Goal: Browse casually

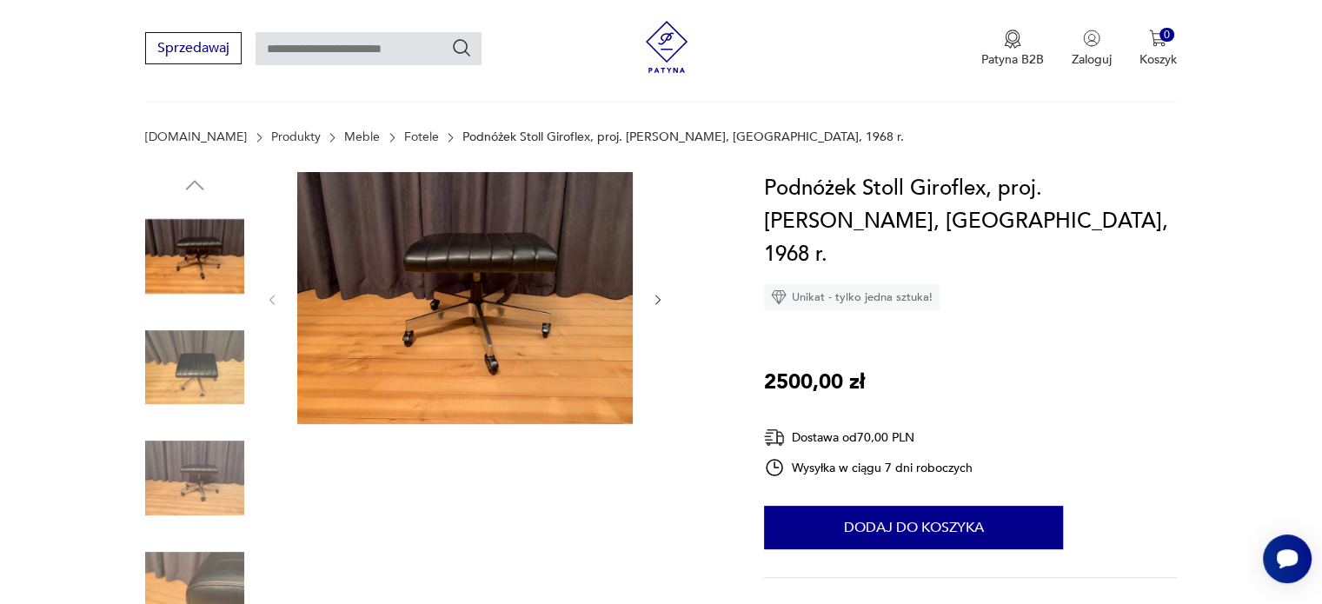
scroll to position [87, 0]
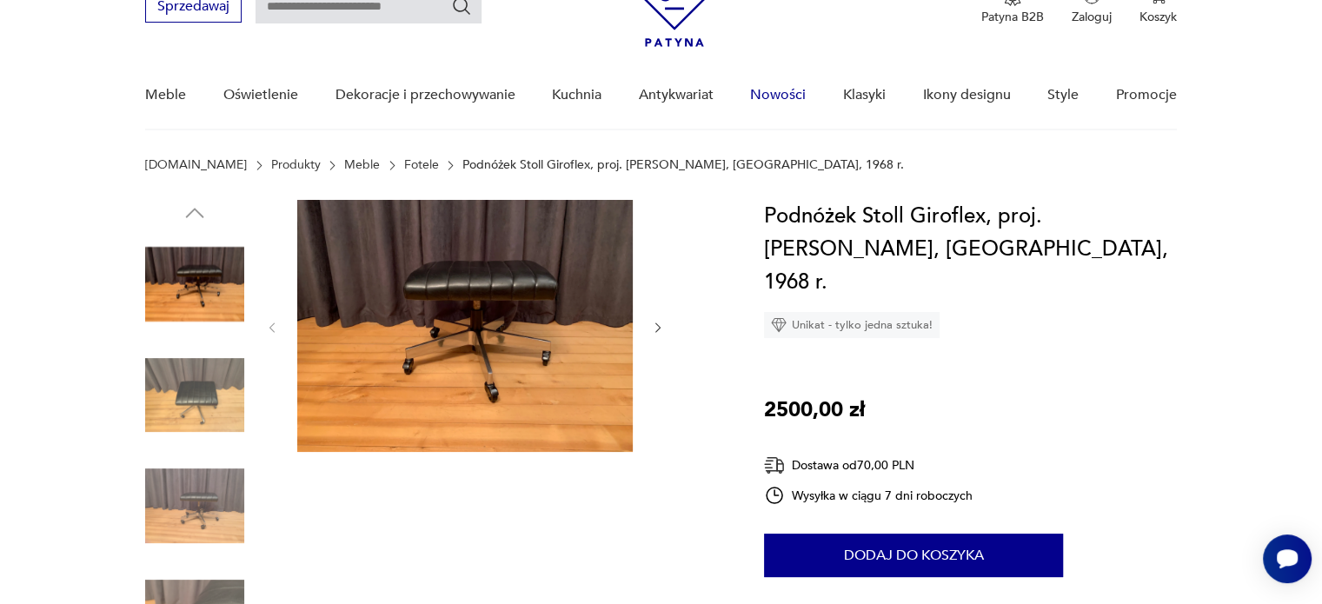
click at [802, 96] on link "Nowości" at bounding box center [778, 95] width 56 height 67
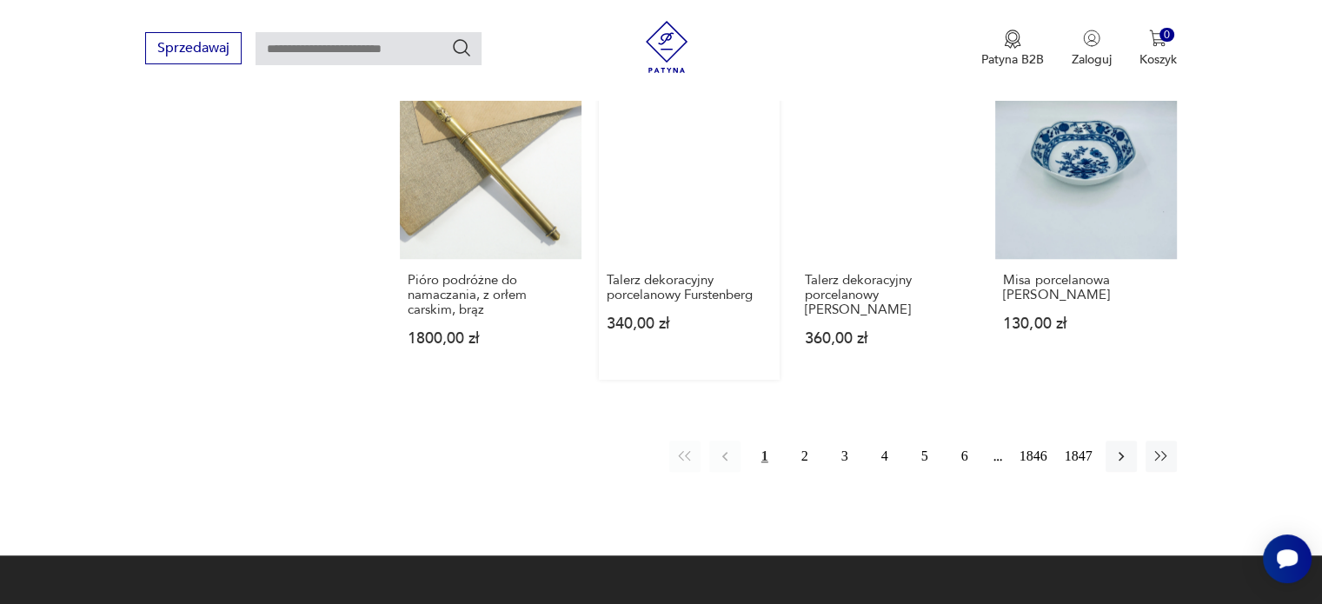
scroll to position [1381, 0]
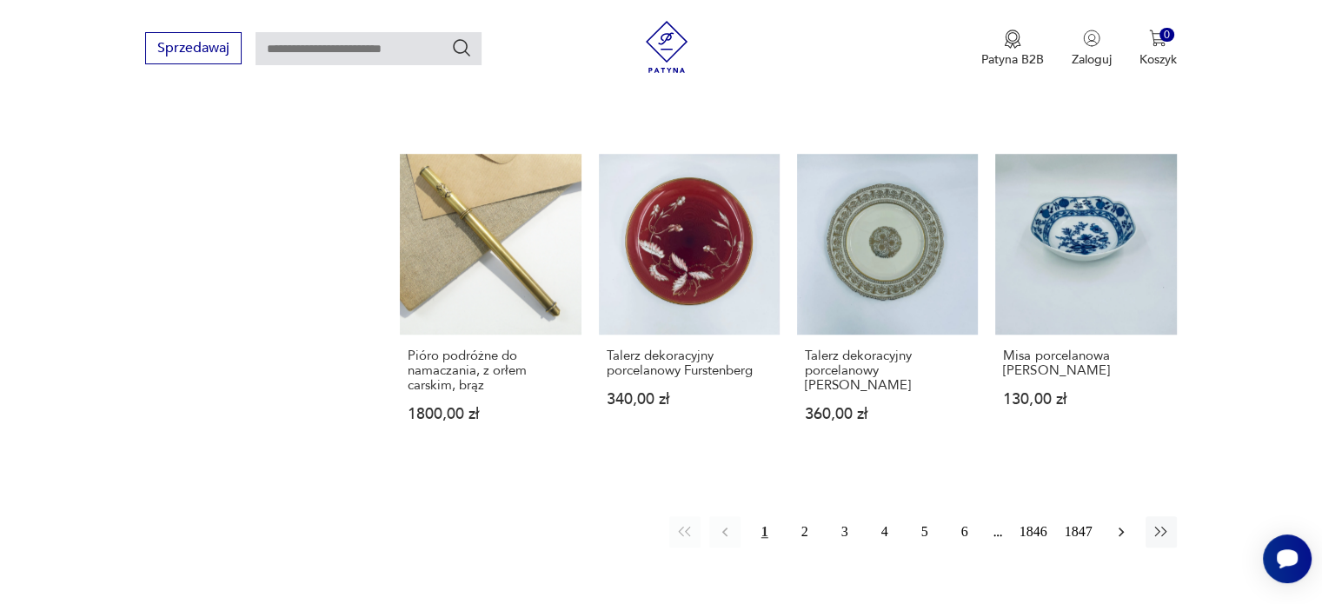
click at [1121, 528] on icon "button" at bounding box center [1121, 533] width 5 height 10
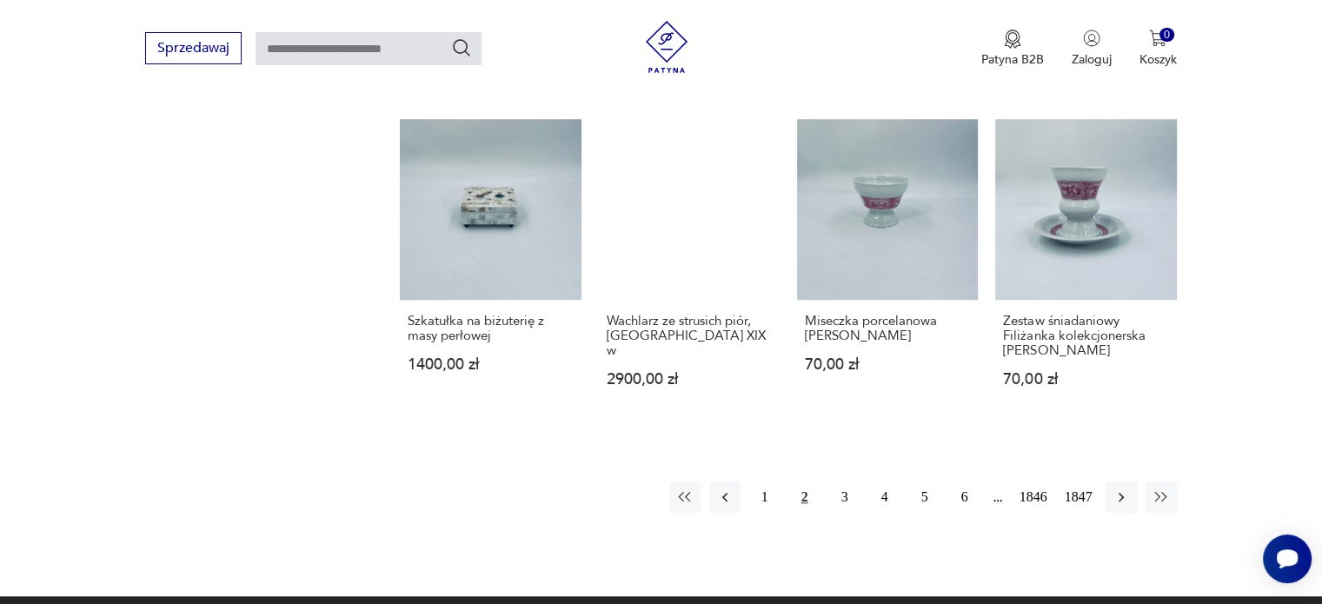
scroll to position [1441, 0]
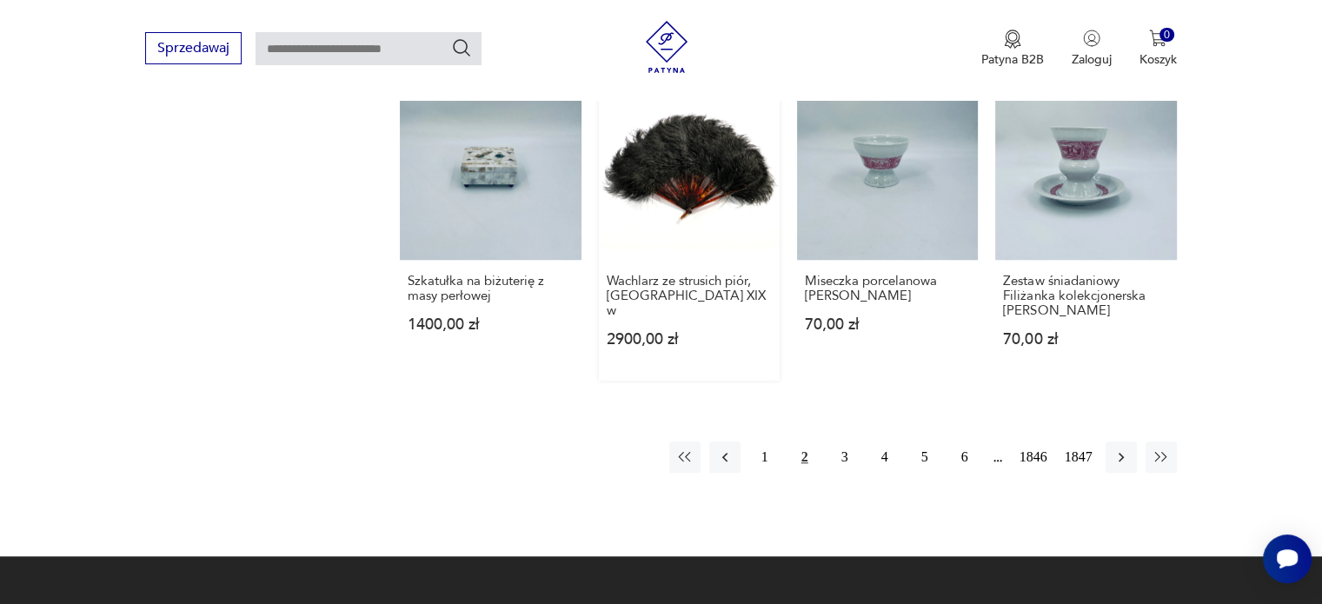
click at [701, 173] on link "Wachlarz ze strusich piór, [GEOGRAPHIC_DATA] XIX w 2900,00 zł" at bounding box center [689, 230] width 181 height 302
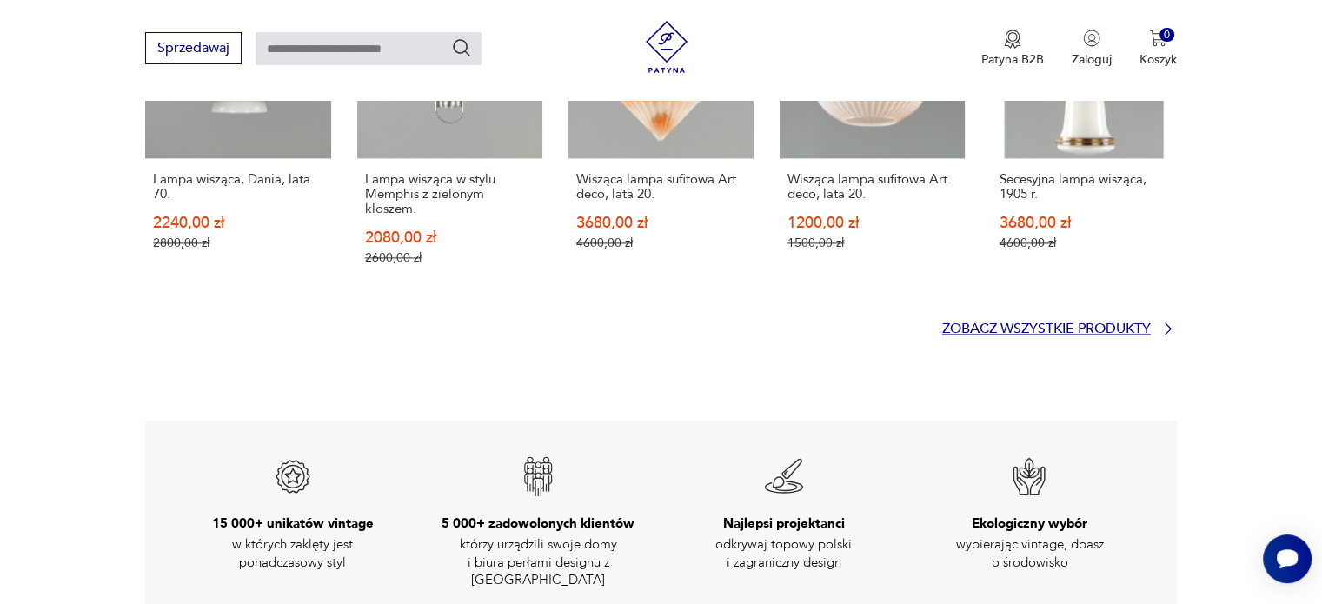
click at [999, 326] on p "Zobacz wszystkie produkty" at bounding box center [1046, 328] width 209 height 11
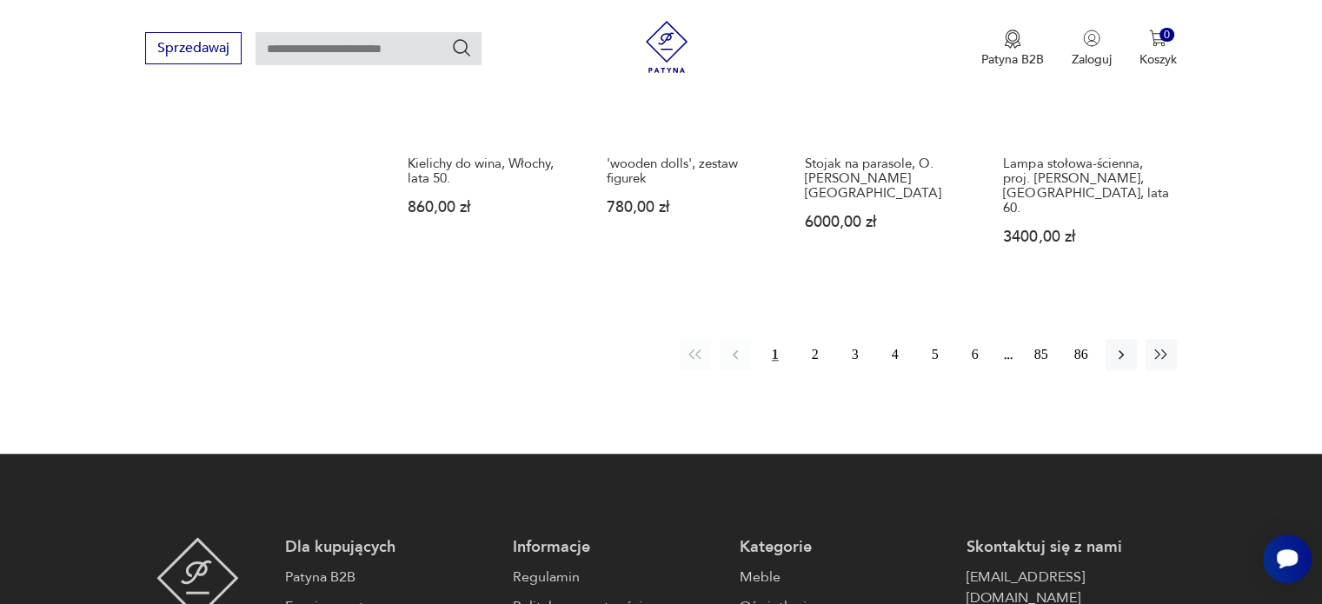
scroll to position [1748, 0]
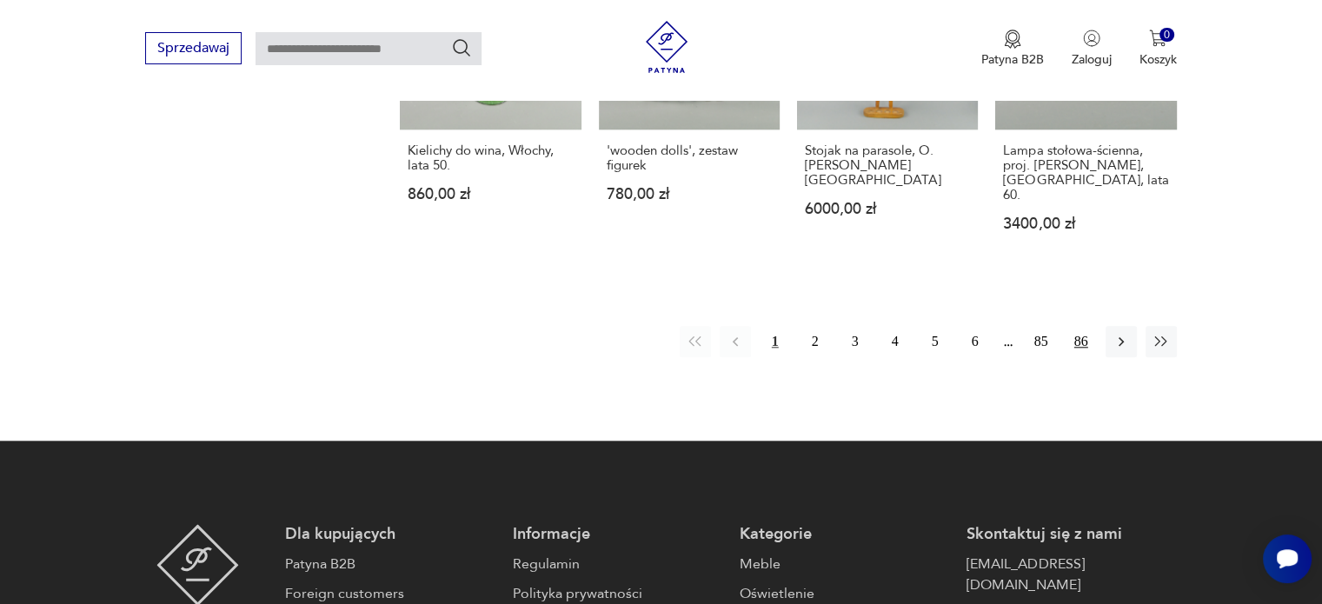
click at [1081, 326] on button "86" at bounding box center [1081, 341] width 31 height 31
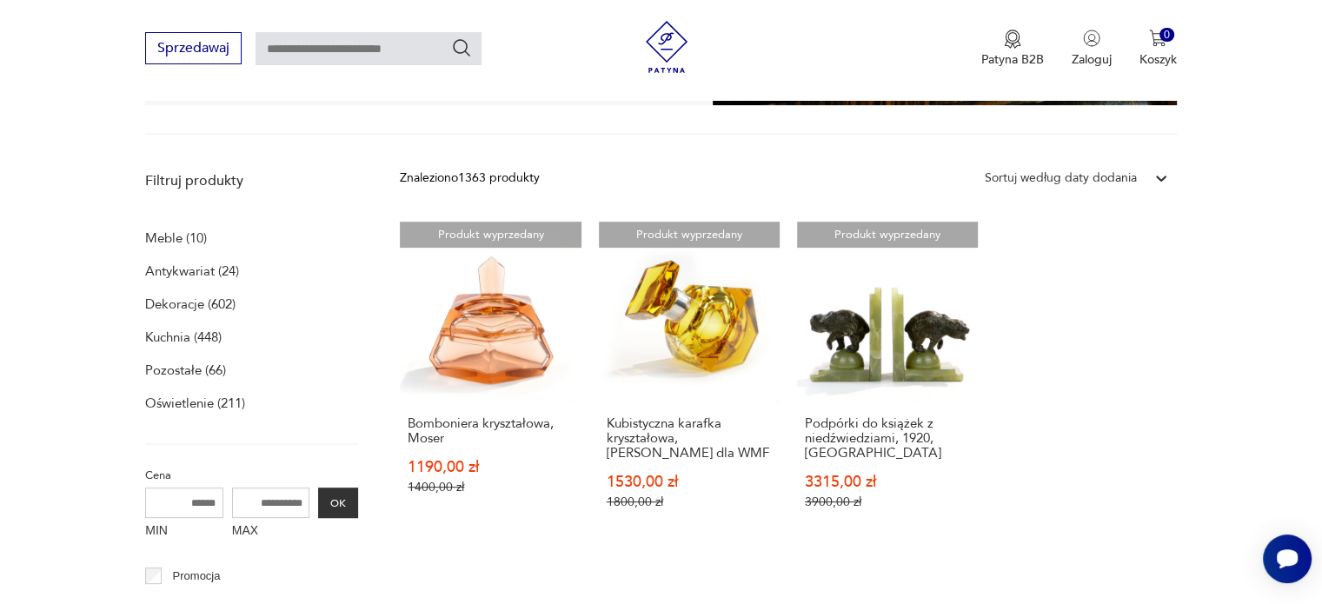
scroll to position [532, 0]
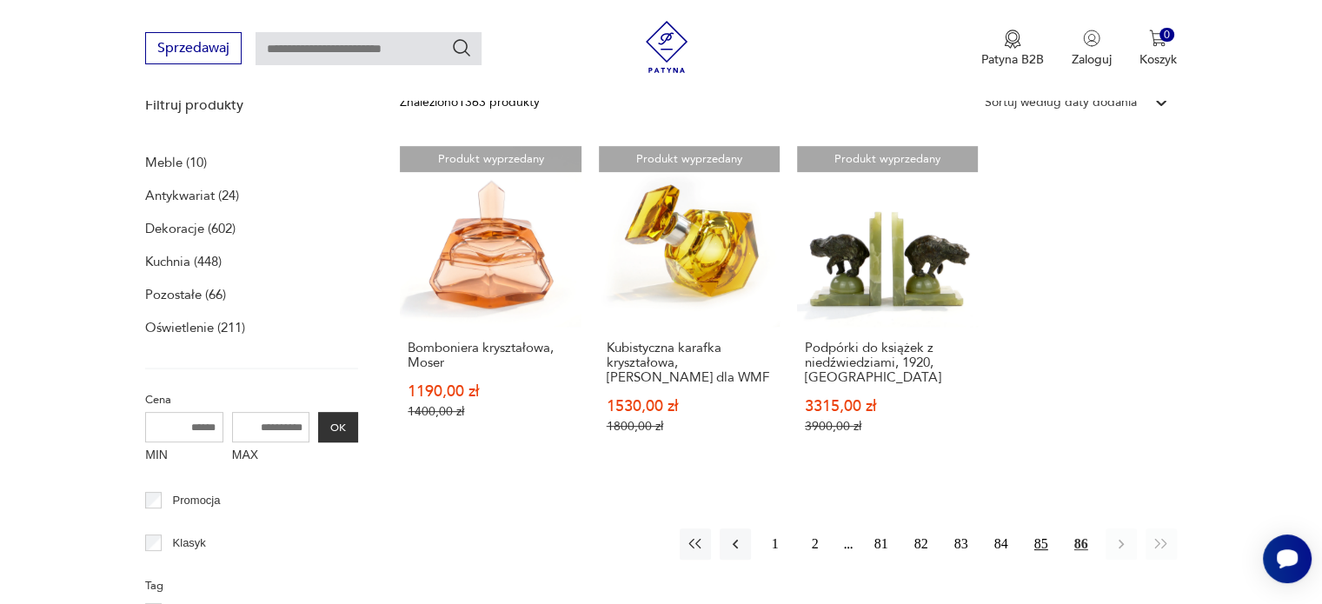
click at [1040, 541] on button "85" at bounding box center [1041, 543] width 31 height 31
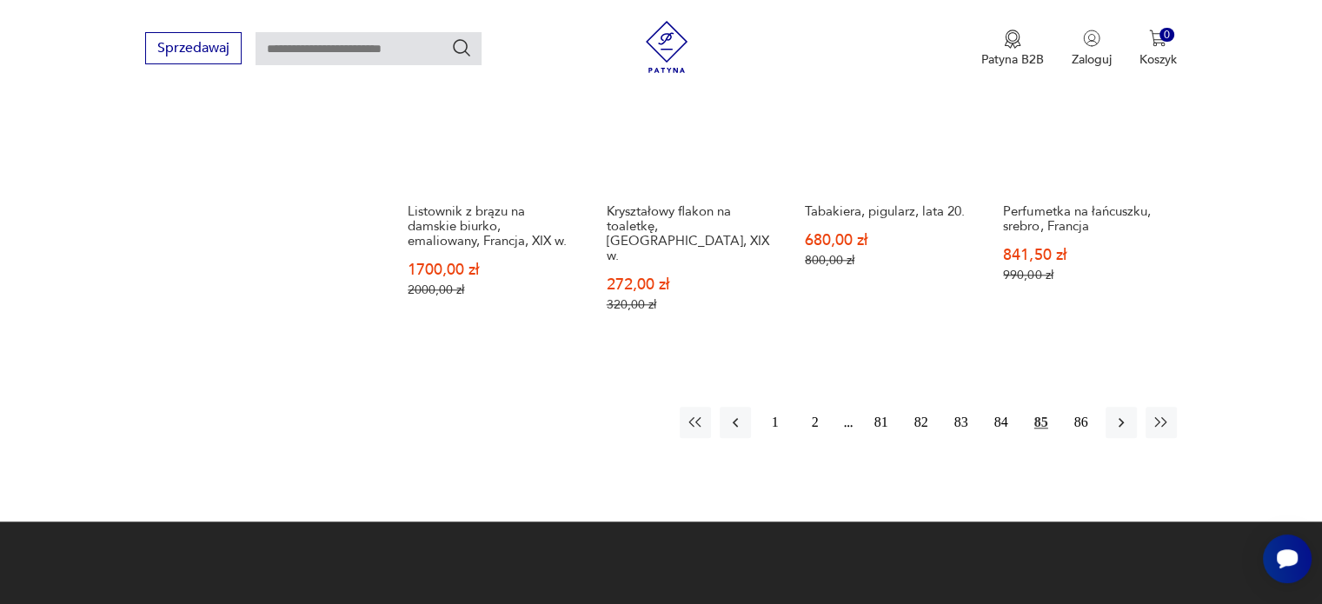
scroll to position [1749, 0]
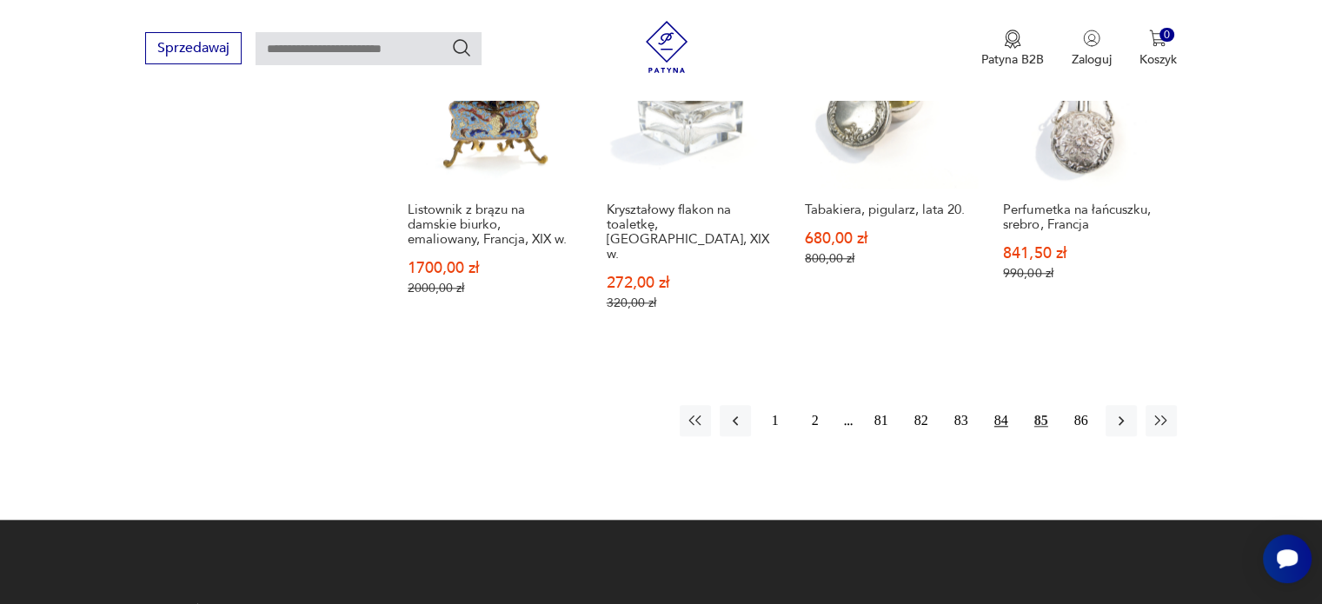
click at [1004, 405] on button "84" at bounding box center [1001, 420] width 31 height 31
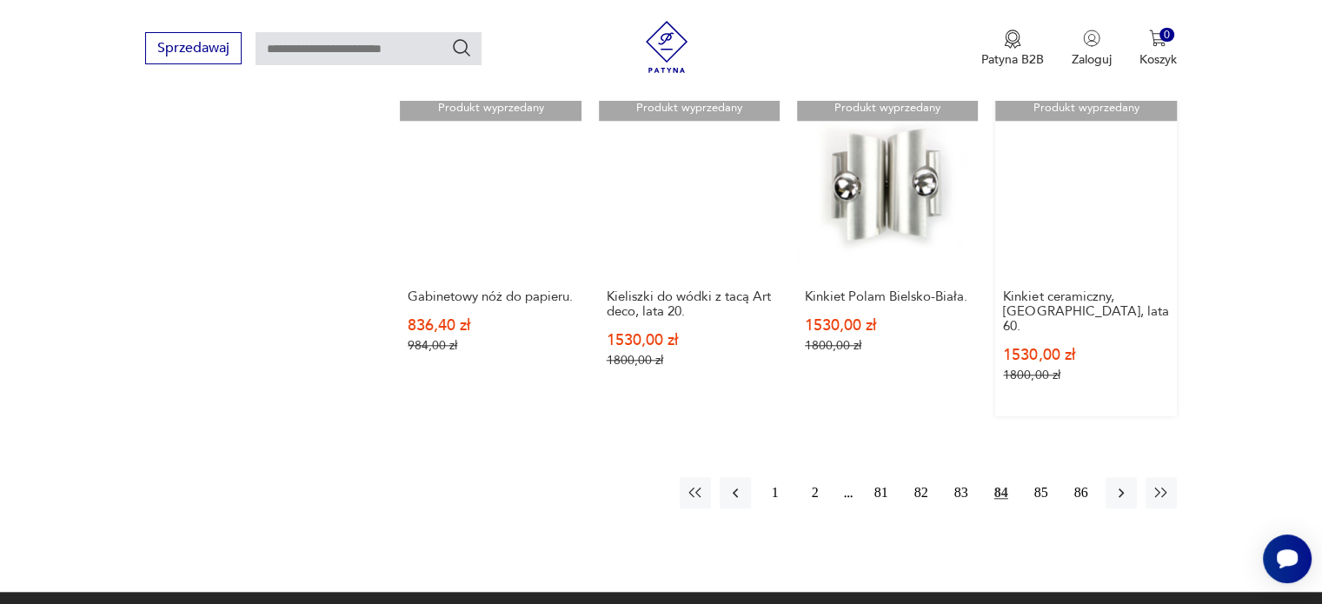
scroll to position [1749, 0]
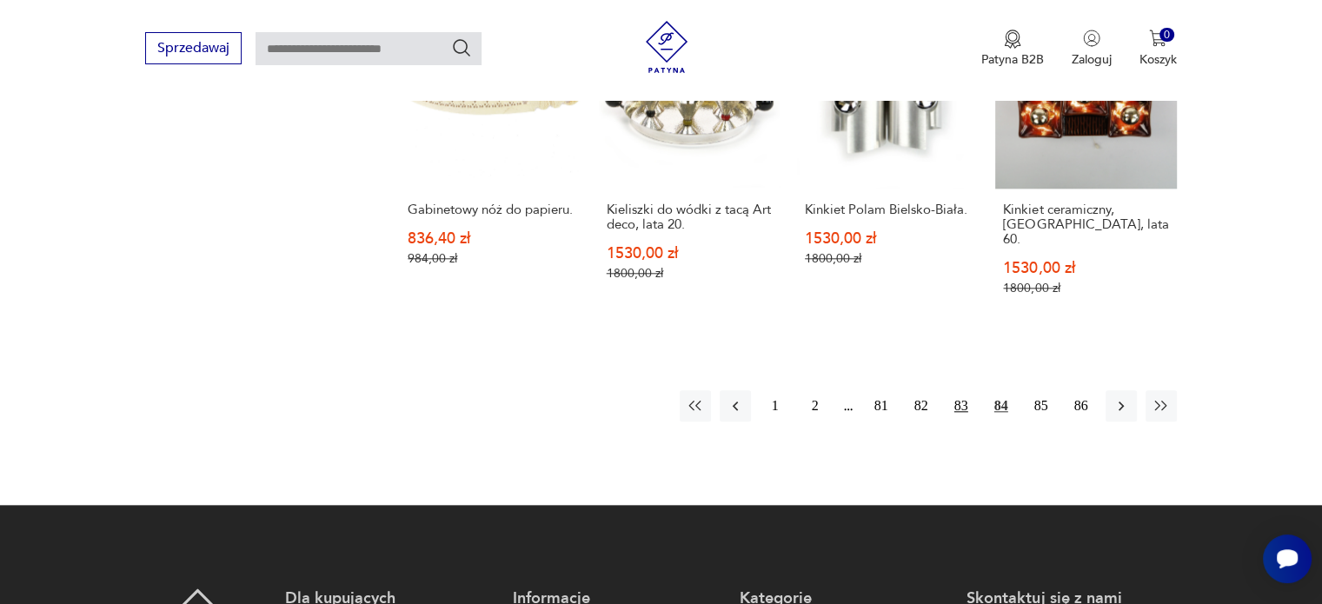
click at [956, 390] on button "83" at bounding box center [961, 405] width 31 height 31
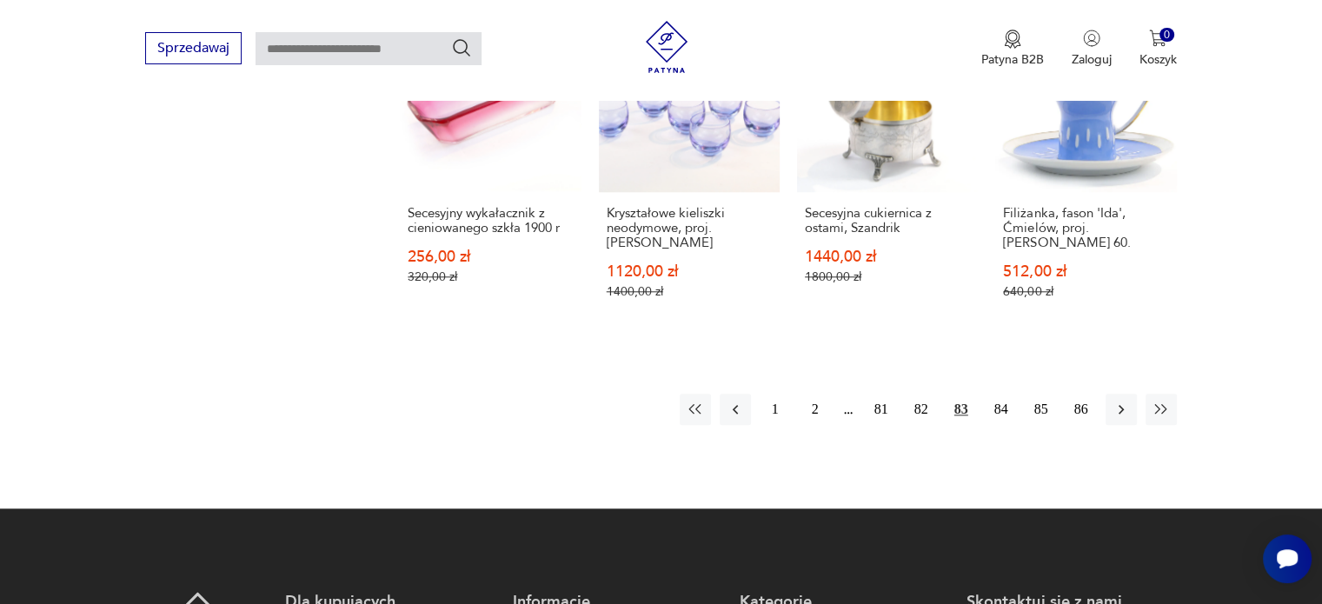
scroll to position [1749, 0]
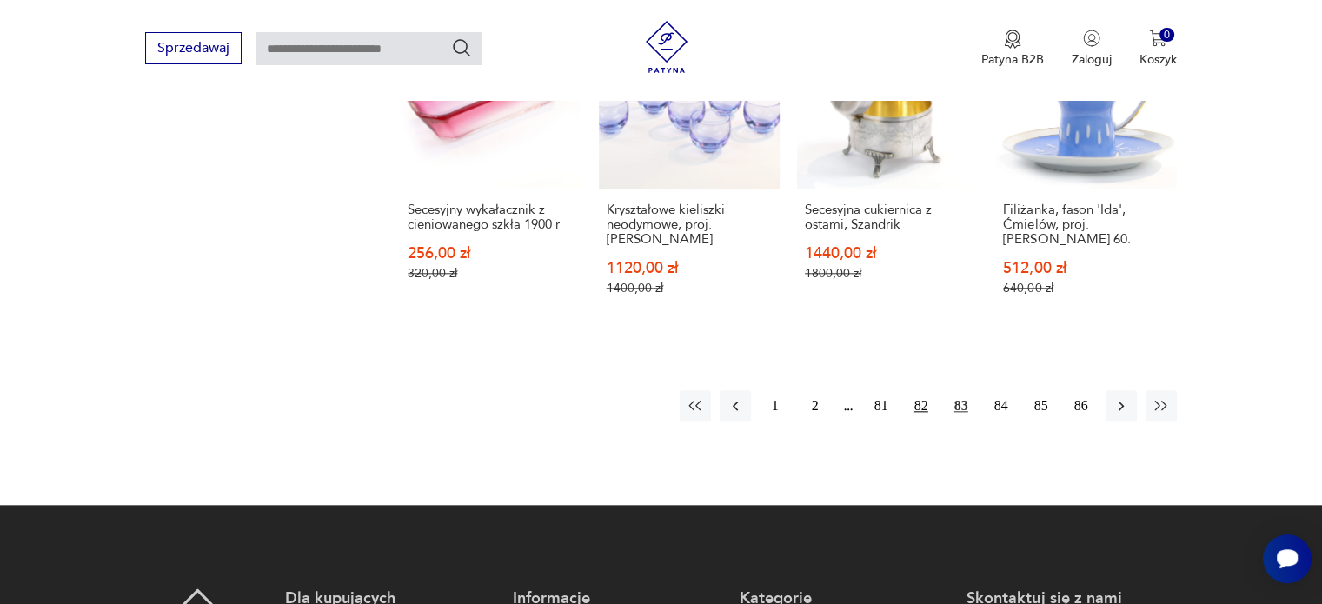
click at [926, 390] on button "82" at bounding box center [921, 405] width 31 height 31
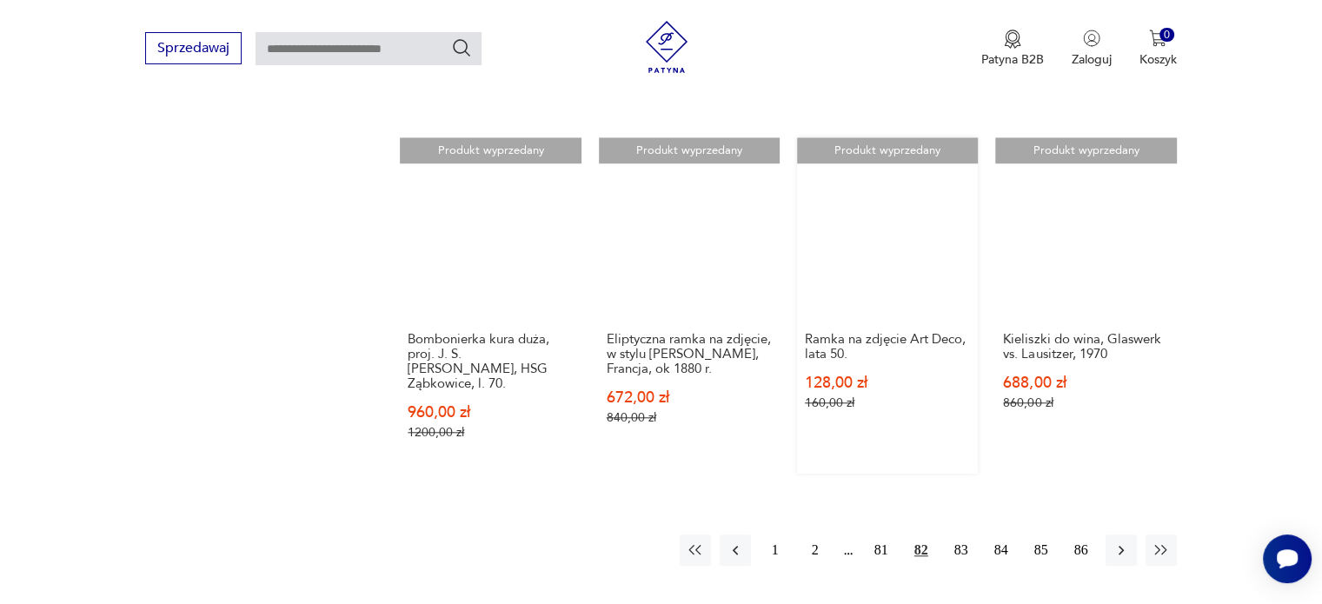
scroll to position [1749, 0]
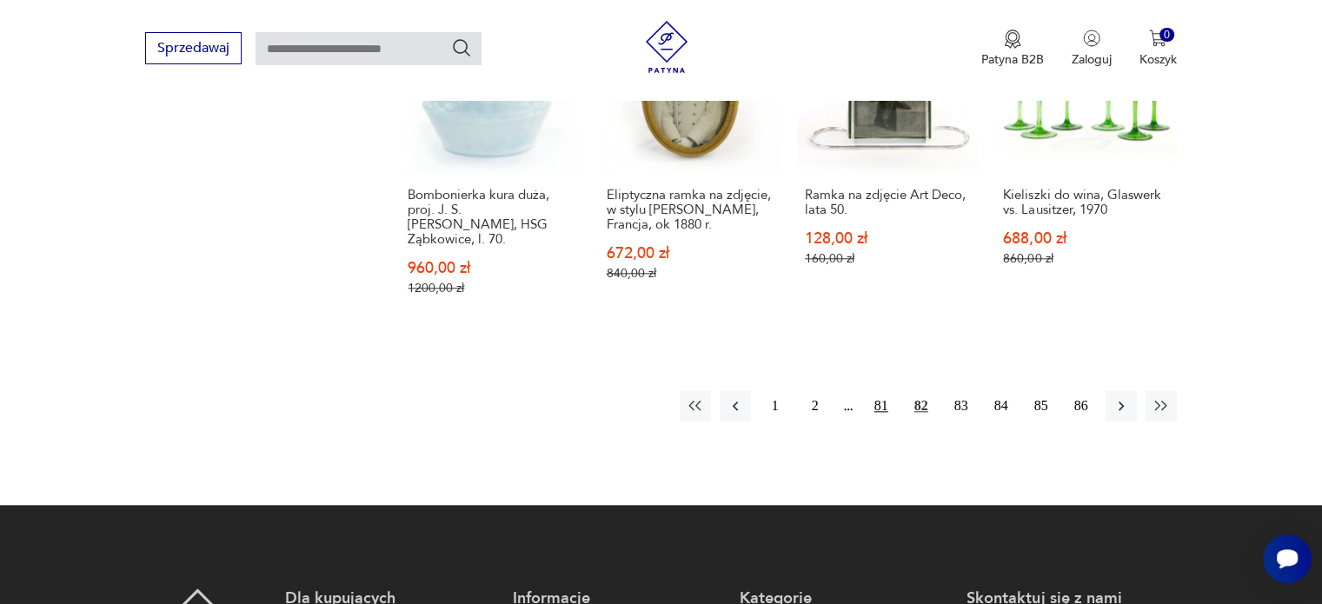
click at [878, 390] on button "81" at bounding box center [881, 405] width 31 height 31
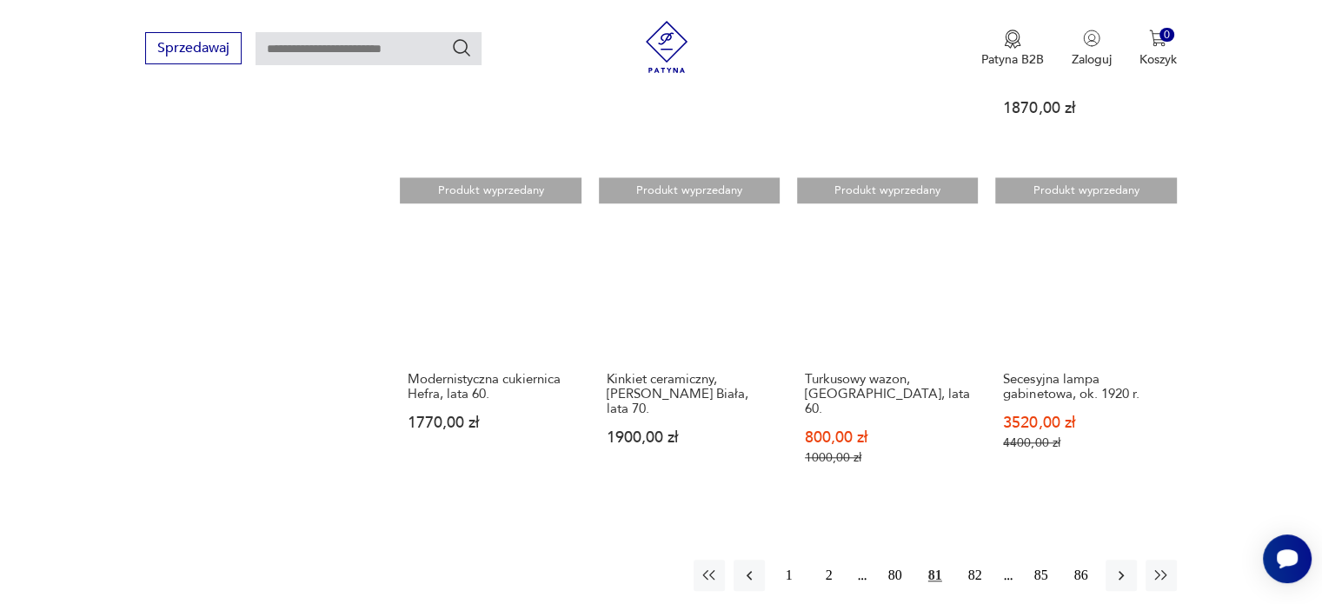
scroll to position [1575, 0]
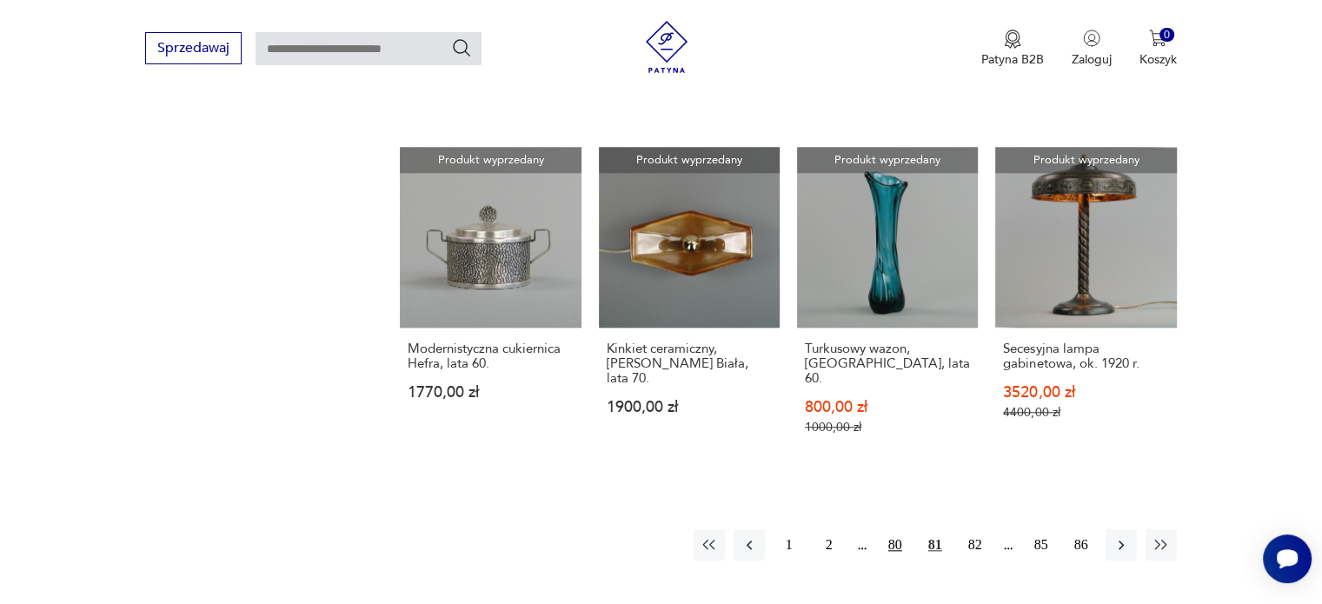
click at [893, 529] on button "80" at bounding box center [895, 544] width 31 height 31
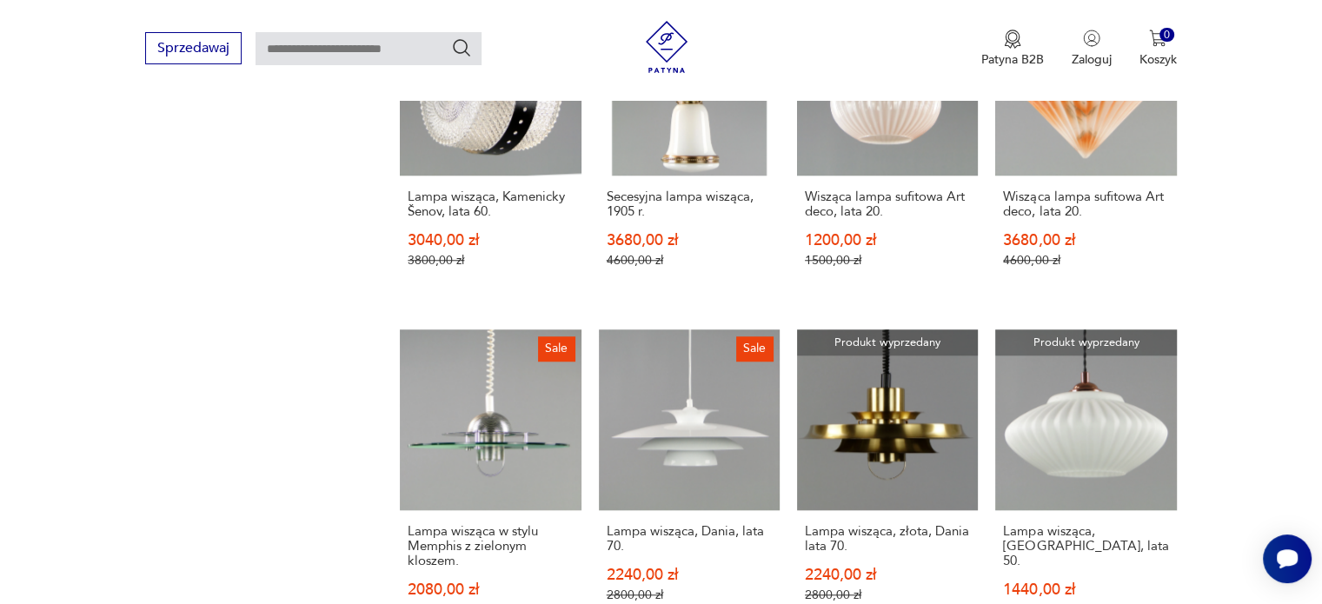
scroll to position [1488, 0]
